Goal: Task Accomplishment & Management: Use online tool/utility

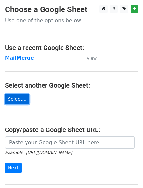
click at [10, 96] on link "Select..." at bounding box center [17, 99] width 25 height 10
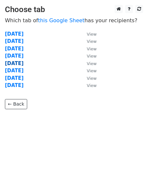
click at [16, 60] on strong "[DATE]" at bounding box center [14, 63] width 19 height 6
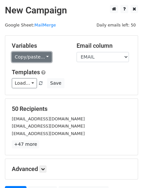
click at [24, 56] on link "Copy/paste..." at bounding box center [32, 57] width 40 height 10
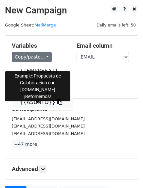
click at [29, 103] on link "{{ASUNTO}}" at bounding box center [42, 102] width 61 height 10
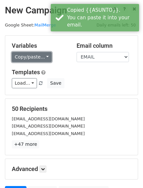
click at [31, 58] on link "Copy/paste..." at bounding box center [32, 57] width 40 height 10
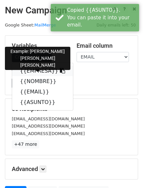
click at [31, 69] on link "{{EMPRESA}}" at bounding box center [42, 71] width 61 height 10
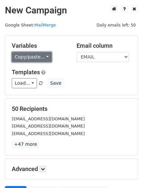
click at [31, 57] on link "Copy/paste..." at bounding box center [32, 57] width 40 height 10
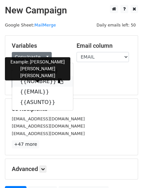
click at [34, 82] on link "{{NOMBRE}}" at bounding box center [42, 81] width 61 height 10
